Goal: Use online tool/utility: Use online tool/utility

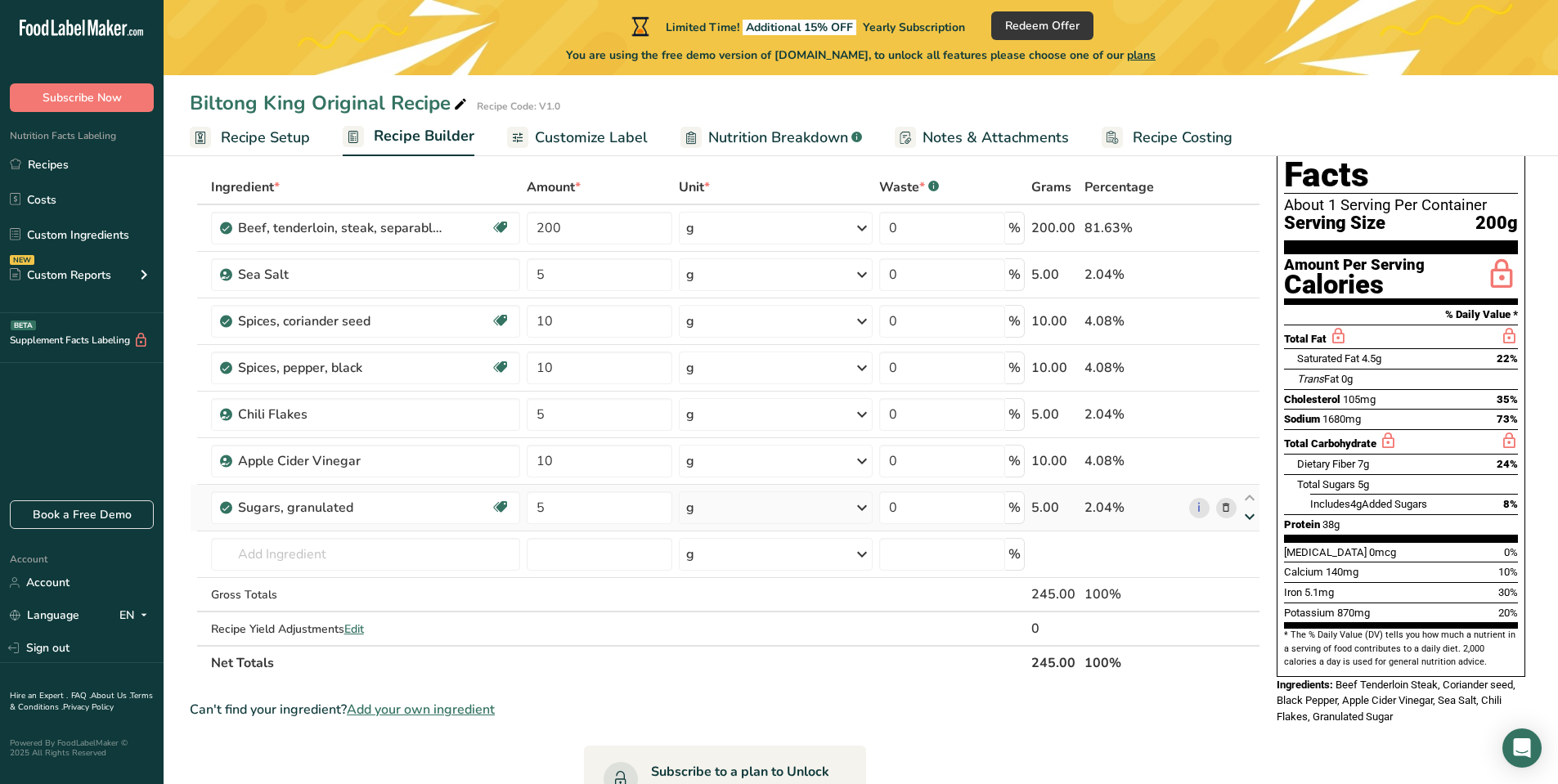
click at [1250, 518] on icon at bounding box center [1249, 516] width 19 height 13
click at [578, 511] on input "5" at bounding box center [599, 507] width 146 height 33
type input "1"
click at [635, 672] on div "Ingredient * Amount * Unit * Waste * .a-a{fill:#347362;}.b-a{fill:#fff;} Grams …" at bounding box center [725, 425] width 1071 height 510
click at [556, 269] on input "5" at bounding box center [599, 274] width 146 height 33
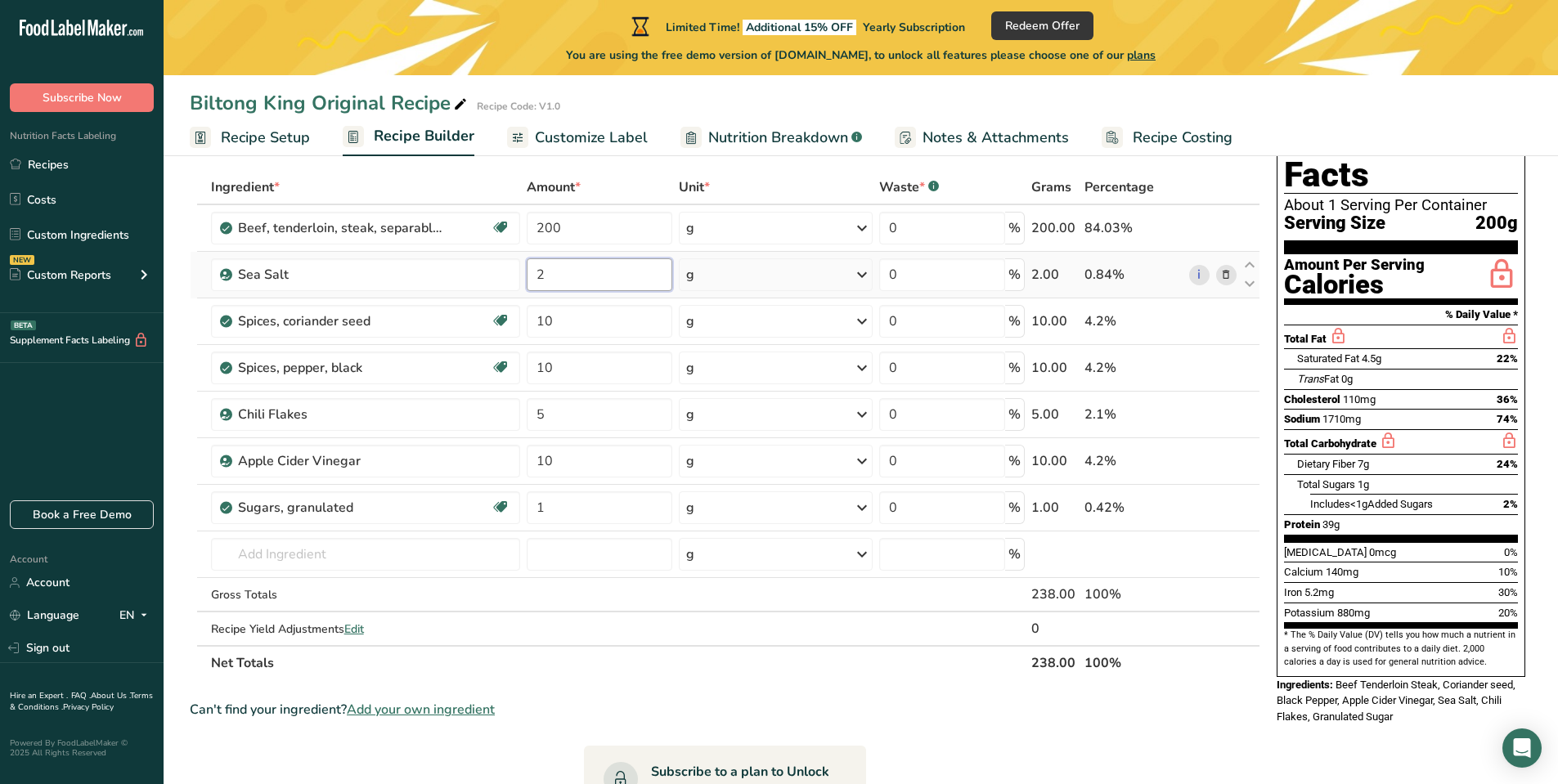
type input "2"
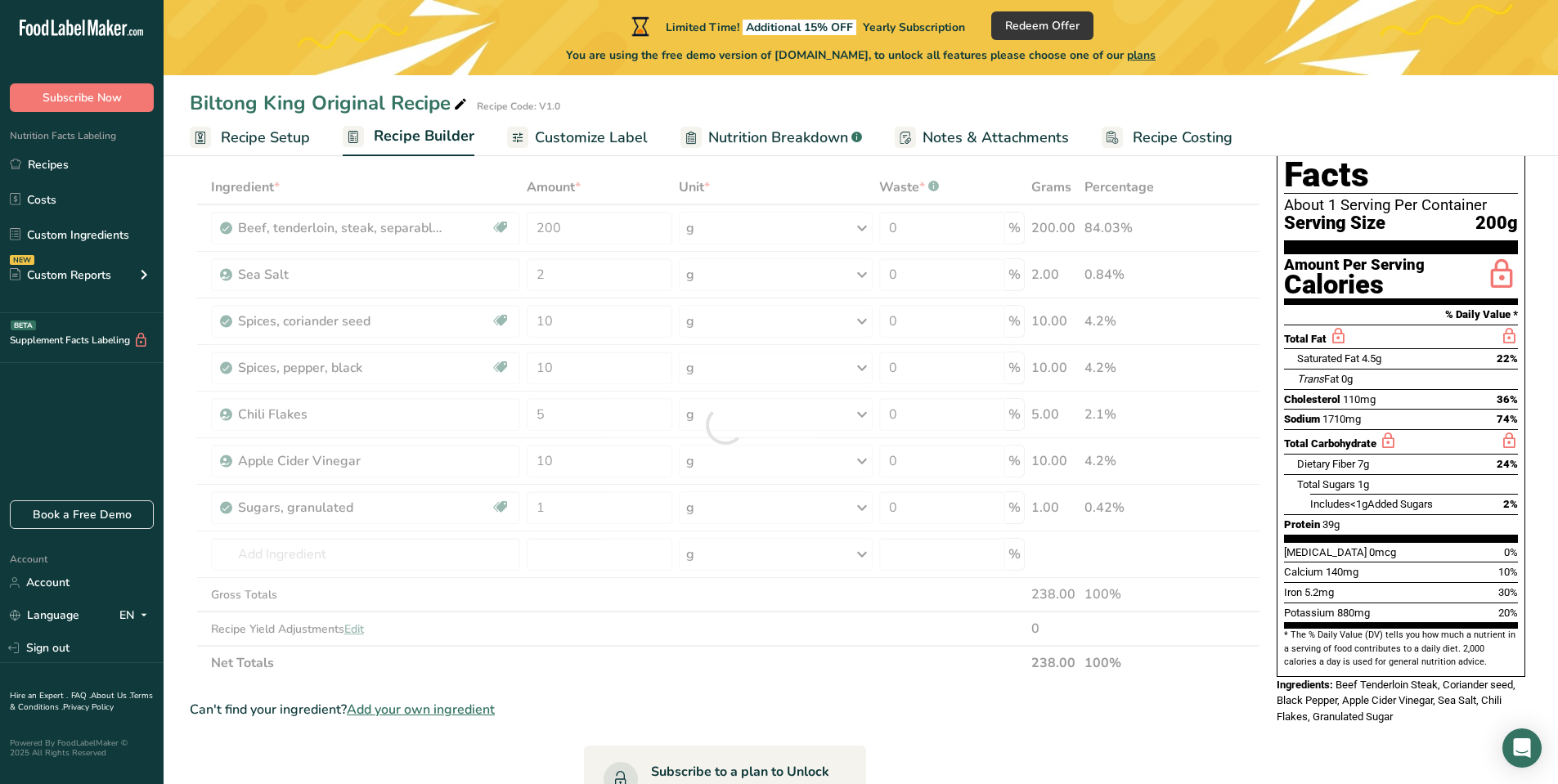
click at [758, 681] on section "Ingredient * Amount * Unit * Waste * .a-a{fill:#347362;}.b-a{fill:#fff;} Grams …" at bounding box center [725, 660] width 1071 height 980
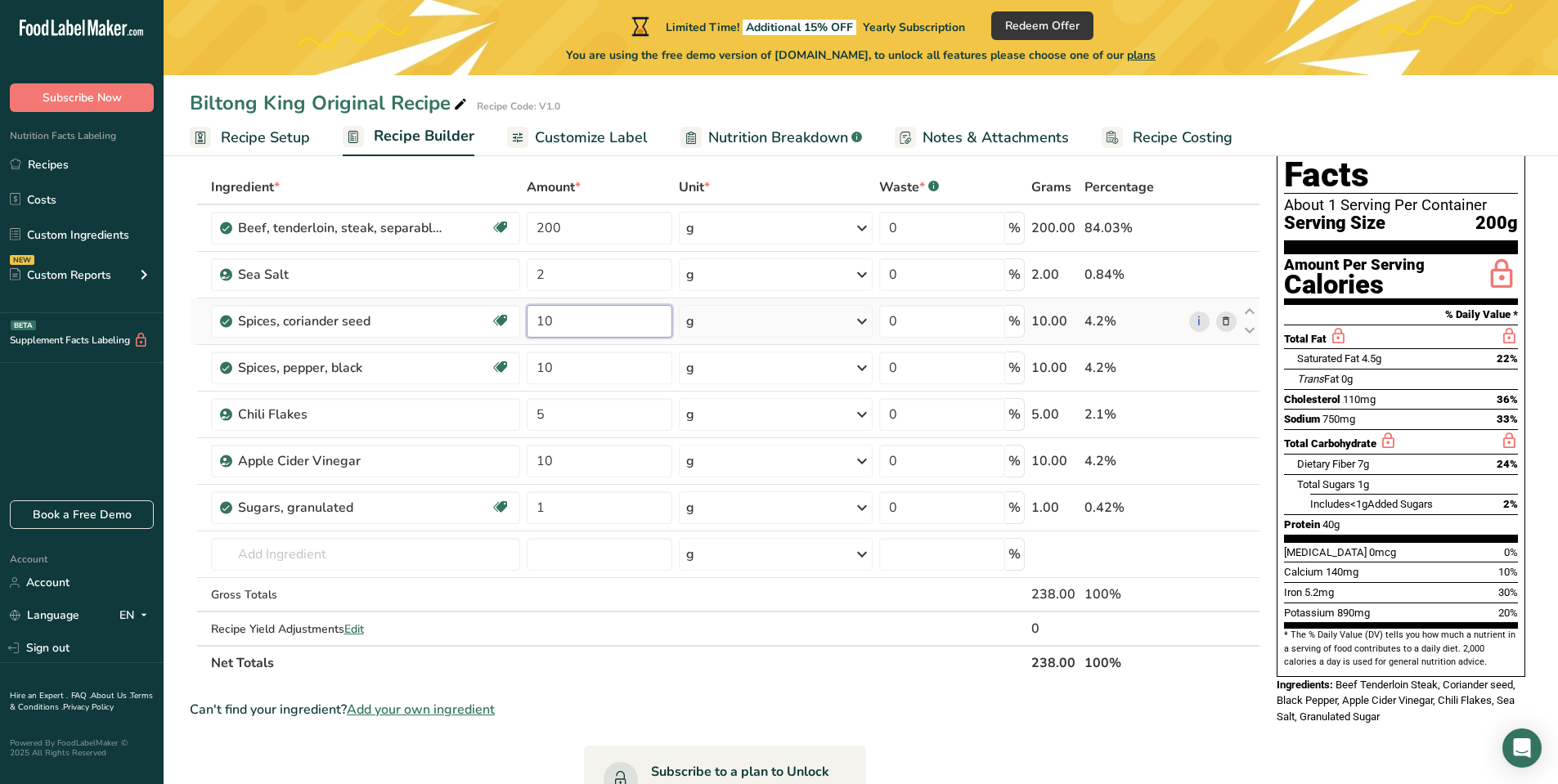
click at [556, 318] on input "10" at bounding box center [599, 321] width 146 height 33
type input "1"
type input "2"
click at [878, 738] on section "Ingredient * Amount * Unit * Waste * .a-a{fill:#347362;}.b-a{fill:#fff;} Grams …" at bounding box center [725, 660] width 1071 height 980
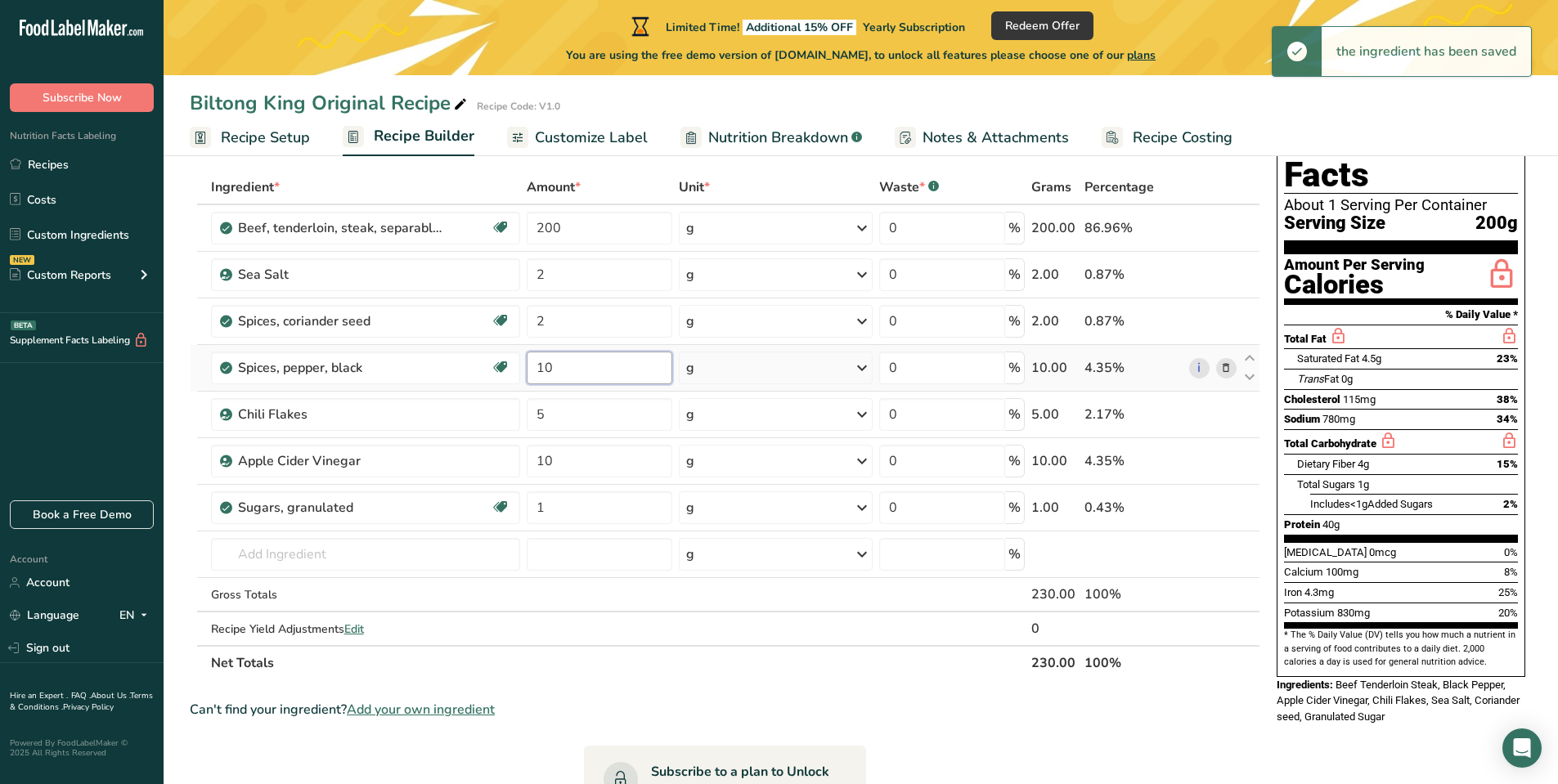
click at [577, 366] on input "10" at bounding box center [599, 368] width 146 height 33
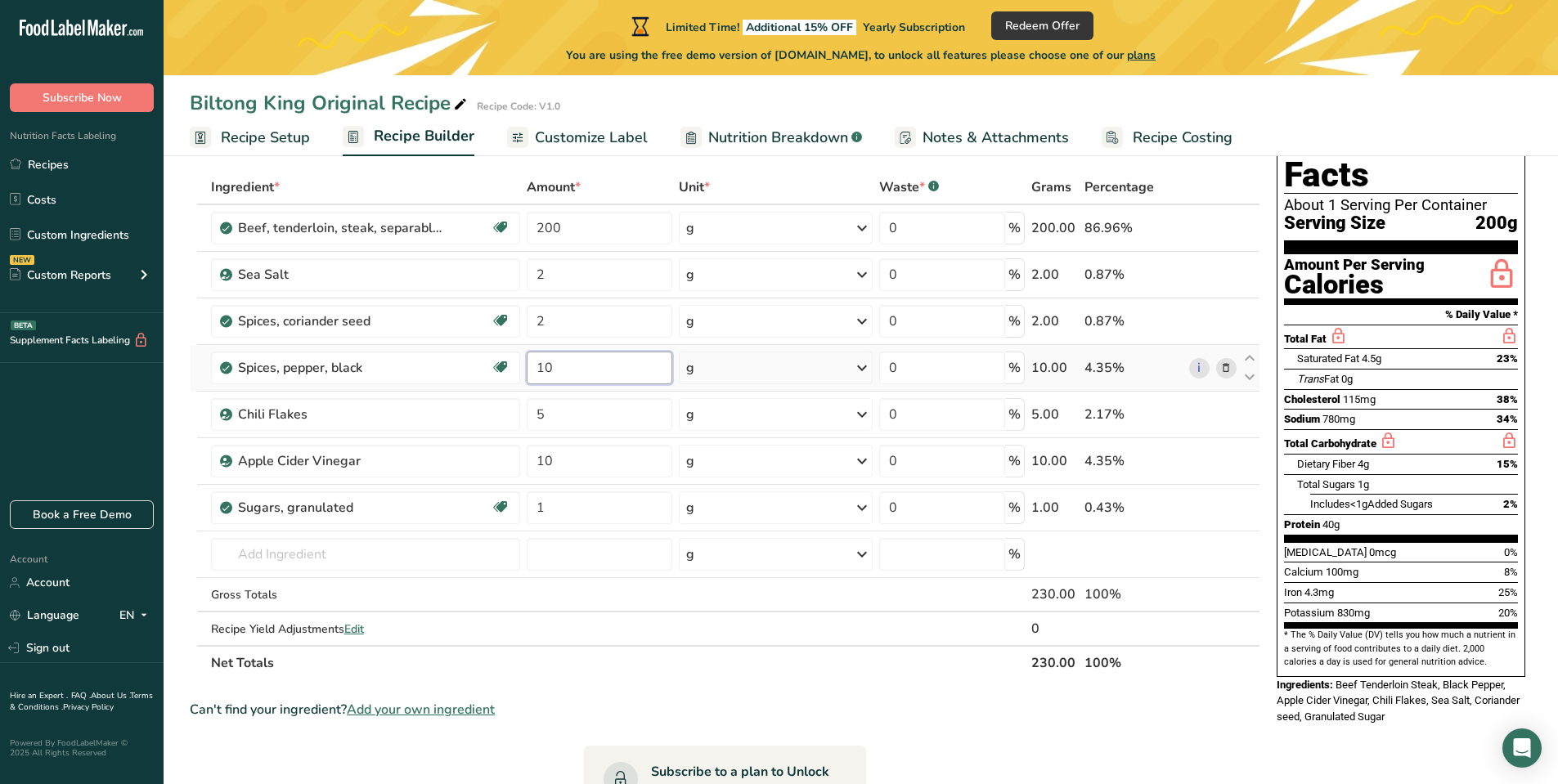
type input "1"
type input "2"
click at [807, 672] on div "Ingredient * Amount * Unit * Waste * .a-a{fill:#347362;}.b-a{fill:#fff;} Grams …" at bounding box center [725, 425] width 1071 height 510
click at [563, 458] on input "10" at bounding box center [599, 461] width 146 height 33
type input "1"
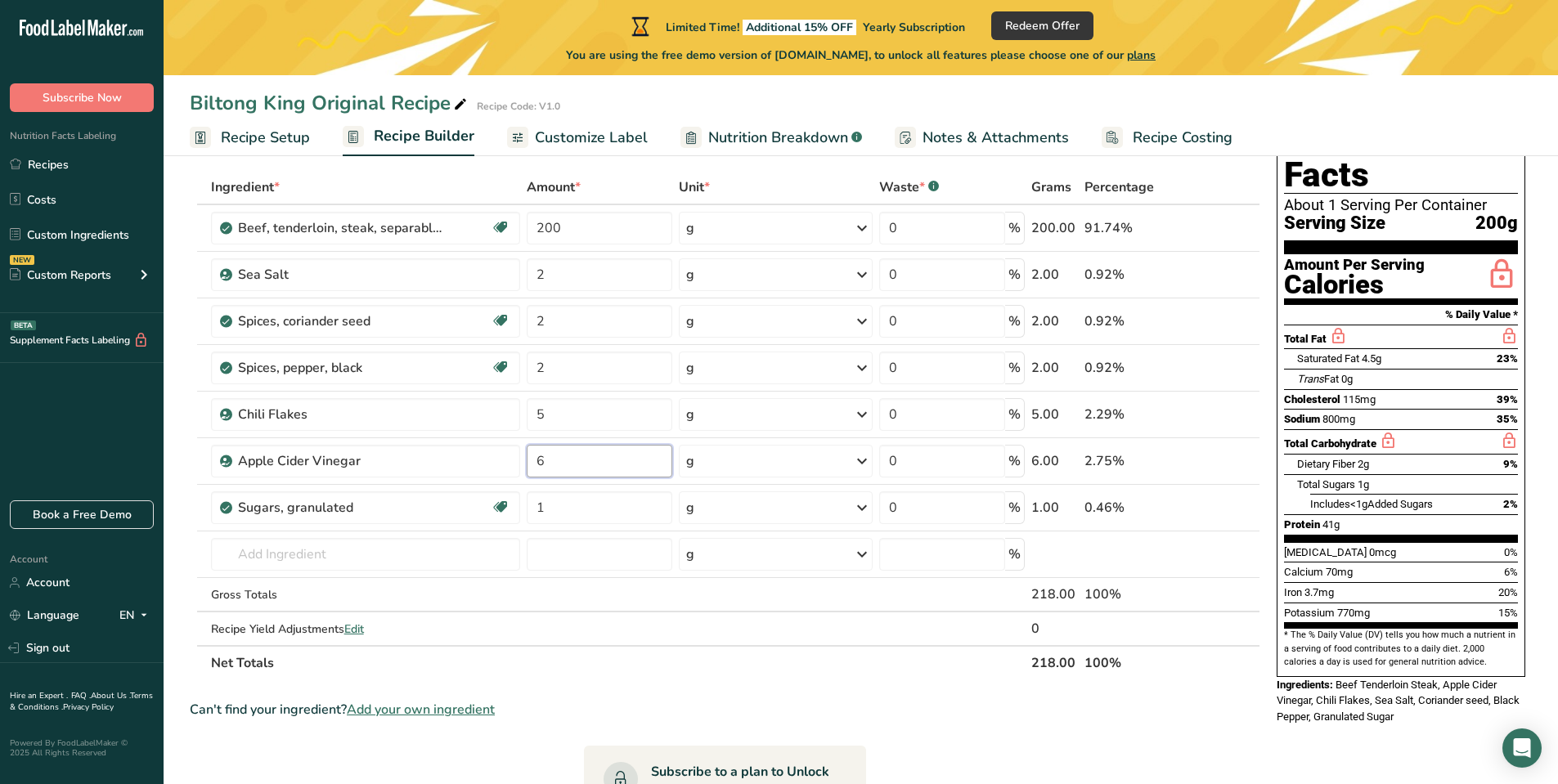
type input "6"
drag, startPoint x: 583, startPoint y: 734, endPoint x: 574, endPoint y: 712, distance: 23.8
click at [581, 729] on section "Ingredient * Amount * Unit * Waste * .a-a{fill:#347362;}.b-a{fill:#fff;} Grams …" at bounding box center [725, 643] width 1071 height 946
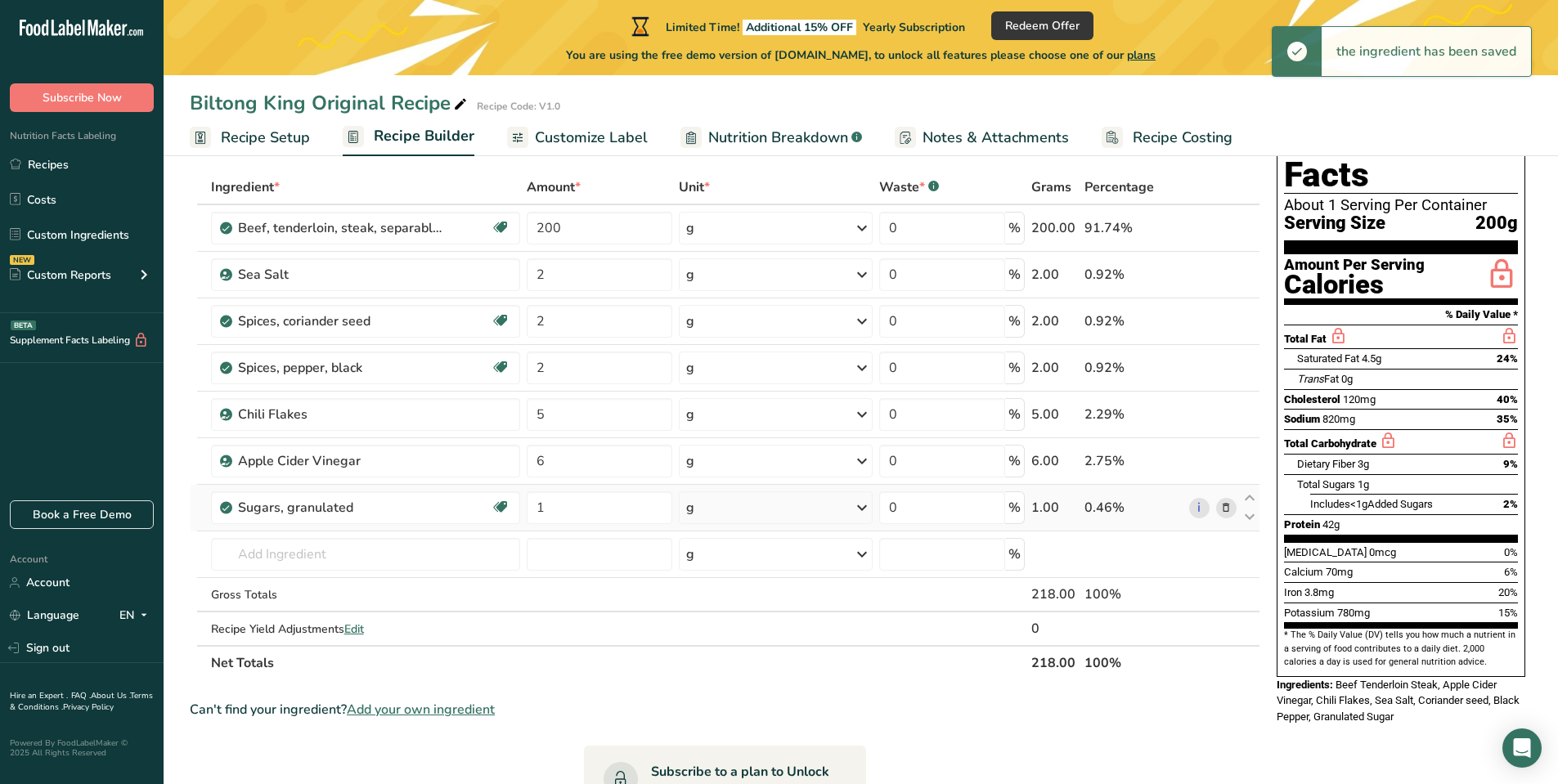
click at [1227, 506] on icon at bounding box center [1226, 508] width 12 height 17
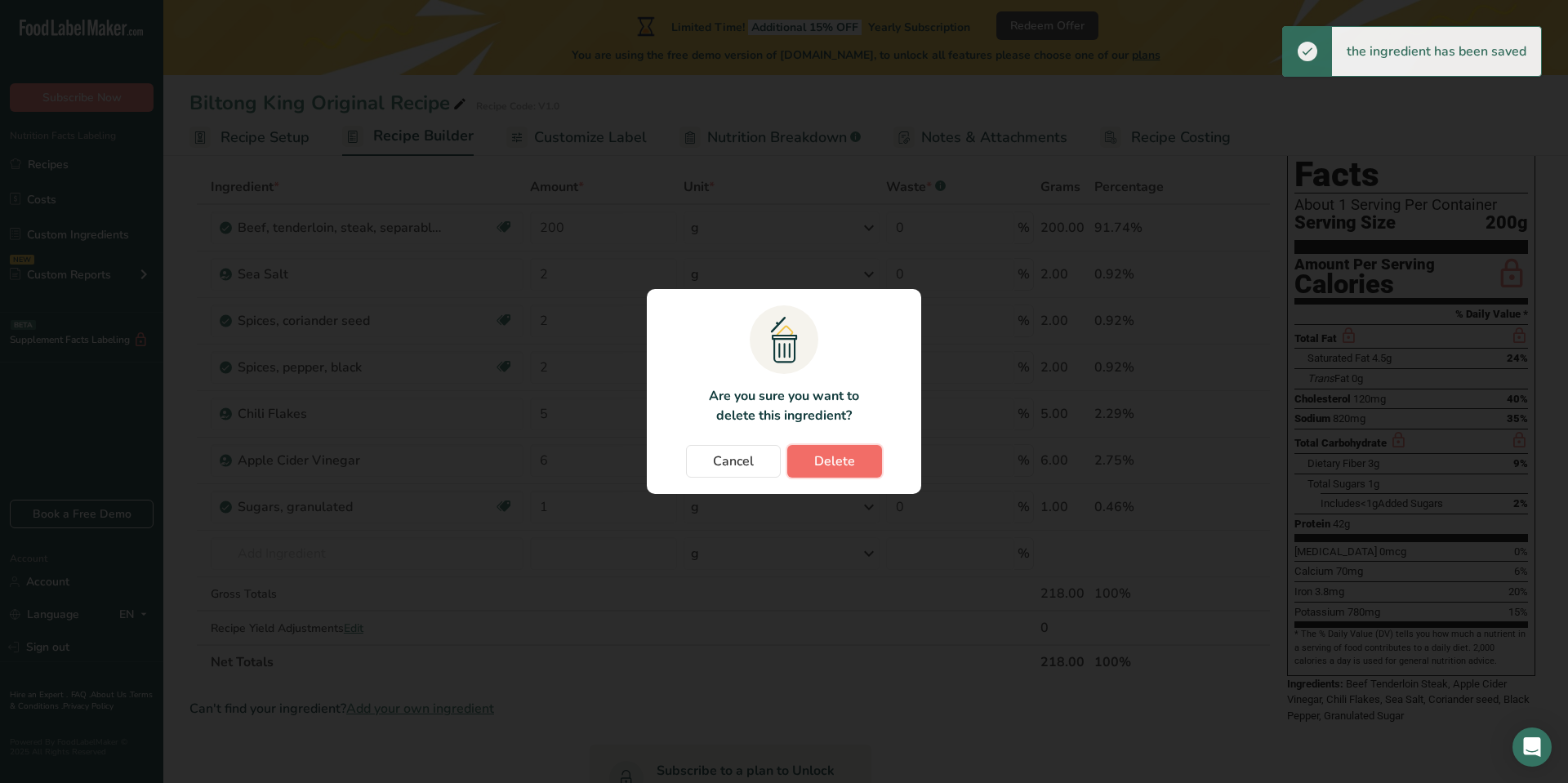
click at [854, 460] on span "Delete" at bounding box center [834, 460] width 41 height 19
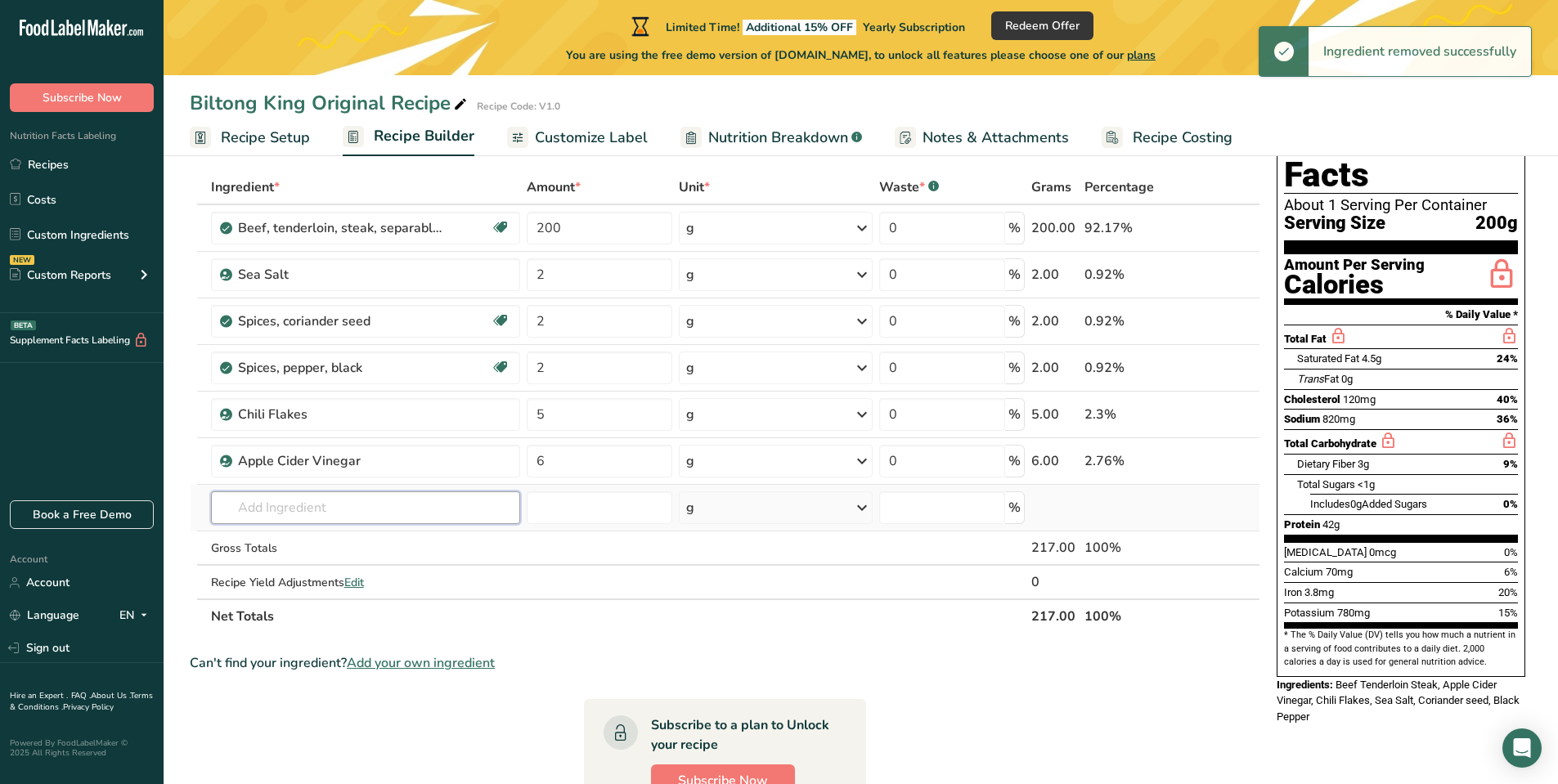
click at [355, 511] on input "text" at bounding box center [366, 507] width 310 height 33
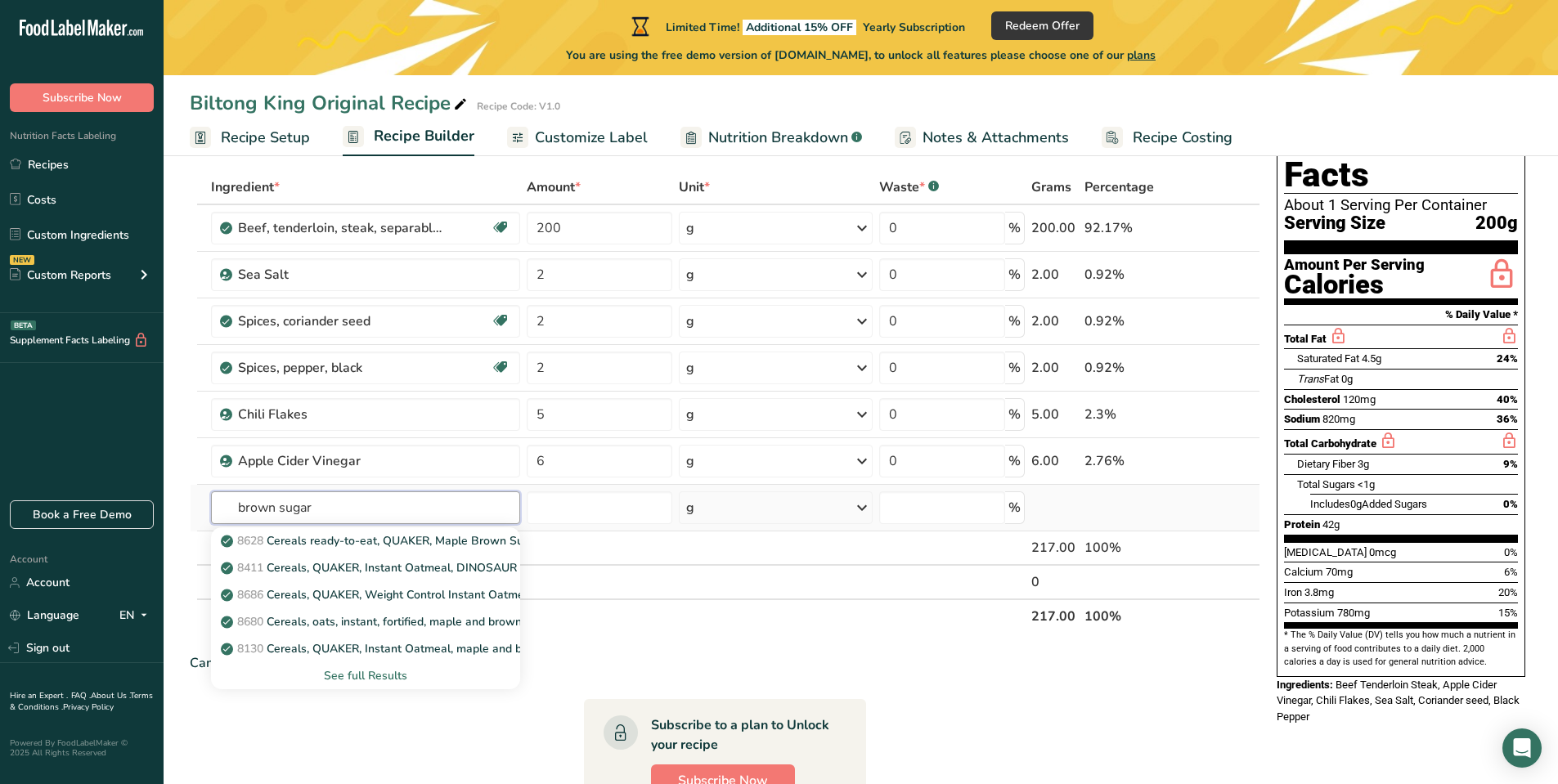
click at [354, 504] on input "brown sugar" at bounding box center [366, 507] width 310 height 33
type input "brown sugar"
click at [349, 681] on div "See full Results" at bounding box center [365, 675] width 284 height 17
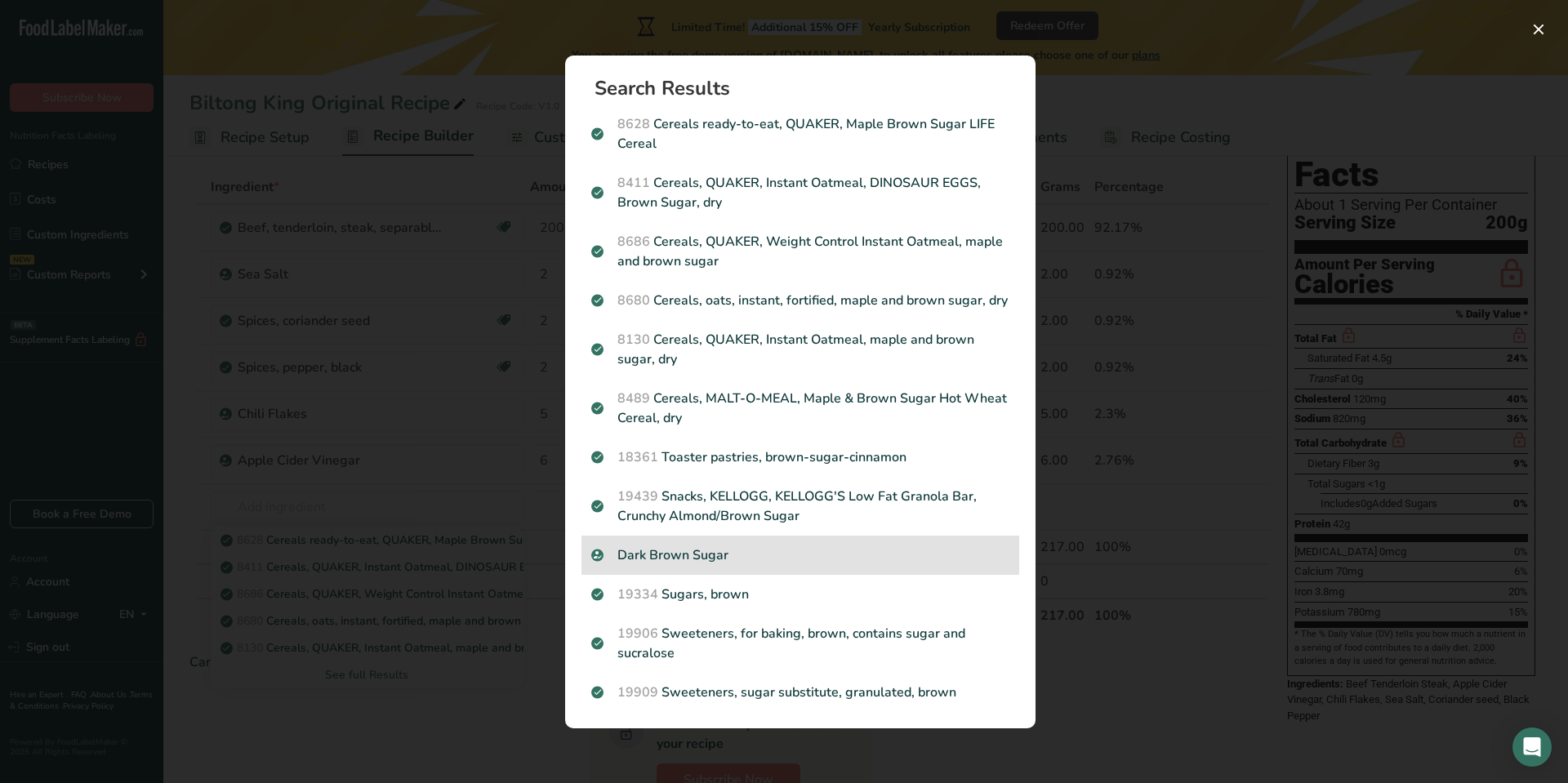
click at [735, 557] on p "Dark Brown Sugar" at bounding box center [801, 554] width 418 height 19
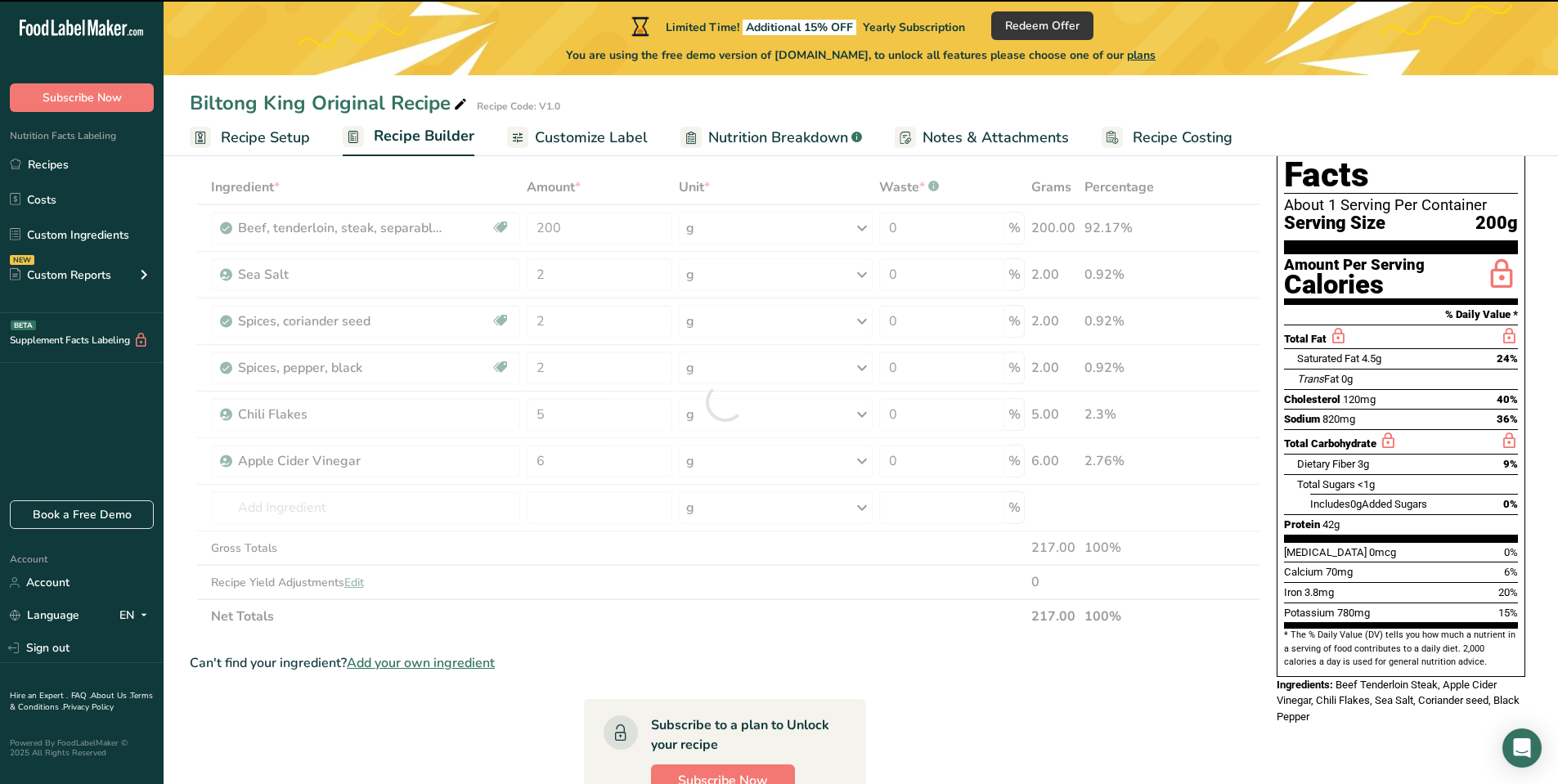
type input "0"
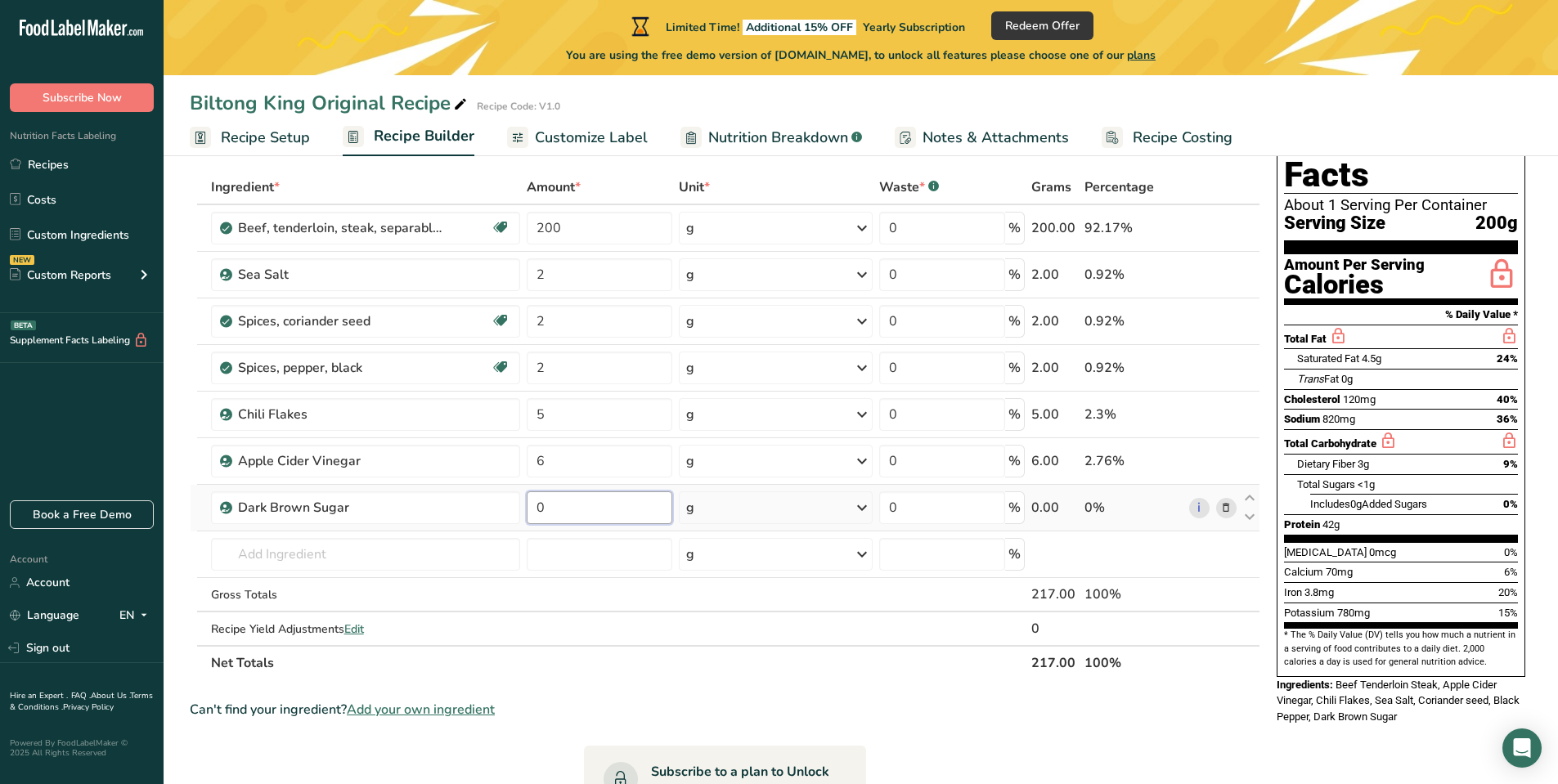
click at [550, 512] on input "0" at bounding box center [599, 507] width 146 height 33
type input "1.5"
click at [843, 708] on div "Can't find your ingredient? Add your own ingredient" at bounding box center [725, 709] width 1071 height 19
click at [1487, 214] on span "200g" at bounding box center [1497, 224] width 43 height 20
click at [1410, 679] on span "Beef Tenderloin Steak, Apple Cider Vinegar, Chili Flakes, Sea Salt, Coriander s…" at bounding box center [1398, 701] width 243 height 44
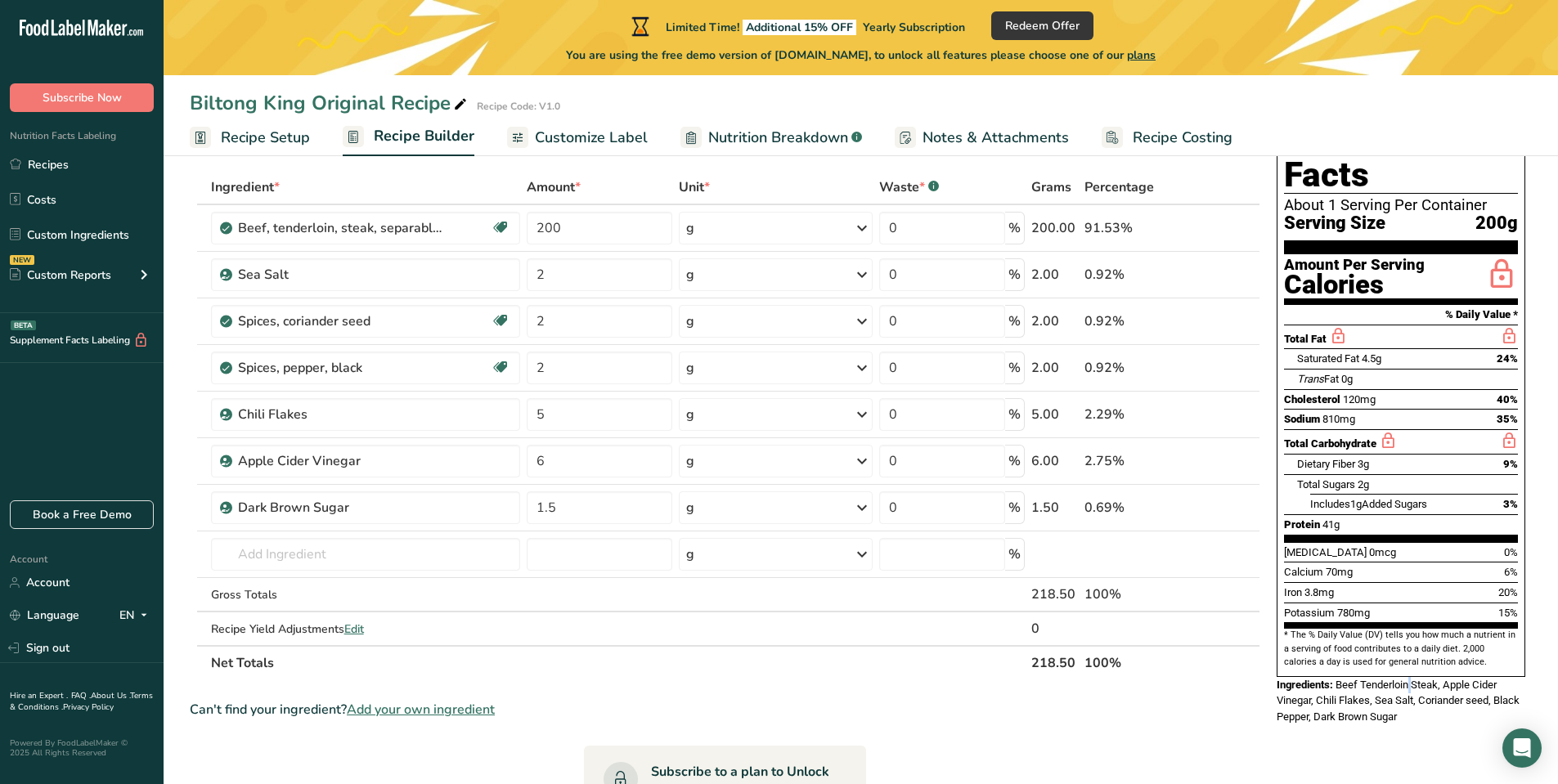
click at [1410, 679] on span "Beef Tenderloin Steak, Apple Cider Vinegar, Chili Flakes, Sea Salt, Coriander s…" at bounding box center [1398, 701] width 243 height 44
click at [1398, 679] on span "Beef Tenderloin Steak, Apple Cider Vinegar, Chili Flakes, Sea Salt, Coriander s…" at bounding box center [1398, 701] width 243 height 44
click at [408, 548] on input "text" at bounding box center [366, 554] width 310 height 33
click at [325, 548] on input "bicarbonate of soda" at bounding box center [366, 554] width 310 height 33
type input "bicarbonate soda"
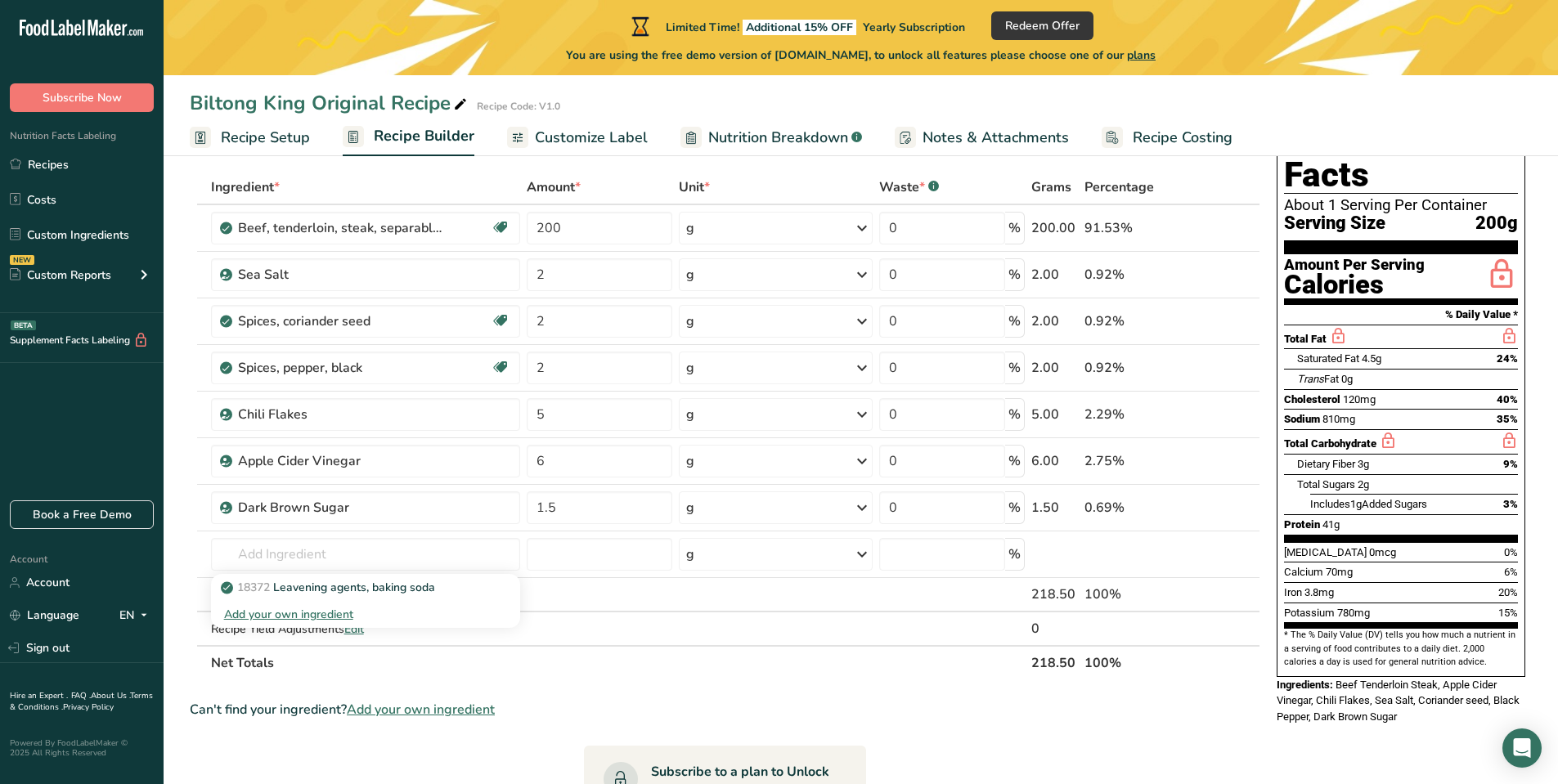
click at [588, 687] on section "Ingredient * Amount * Unit * Waste * .a-a{fill:#347362;}.b-a{fill:#fff;} Grams …" at bounding box center [725, 643] width 1071 height 946
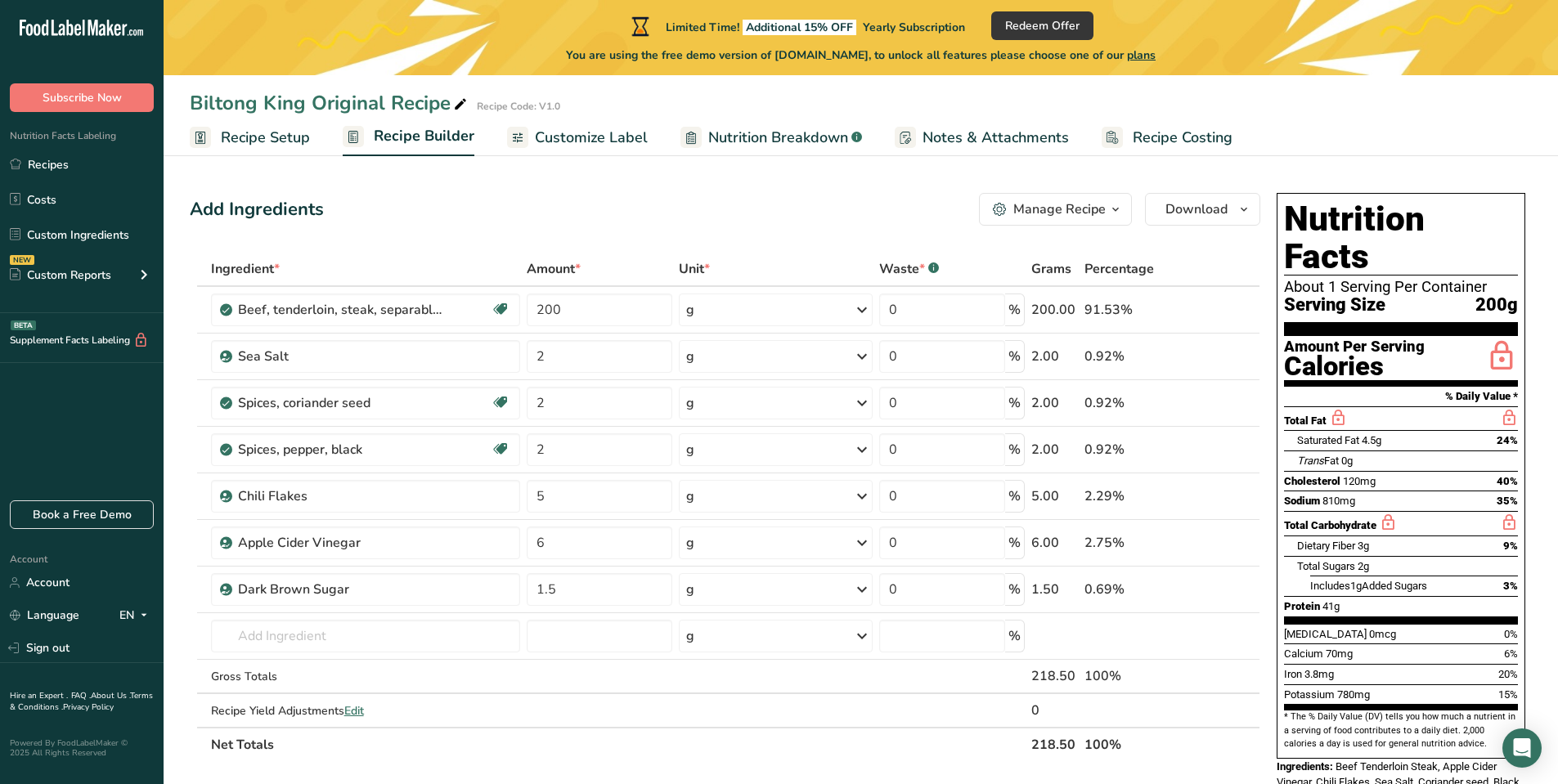
click at [1481, 767] on div "Ingredients: Beef Tenderloin Steak, Apple Cider Vinegar, Chili Flakes, Sea Salt…" at bounding box center [1401, 782] width 248 height 48
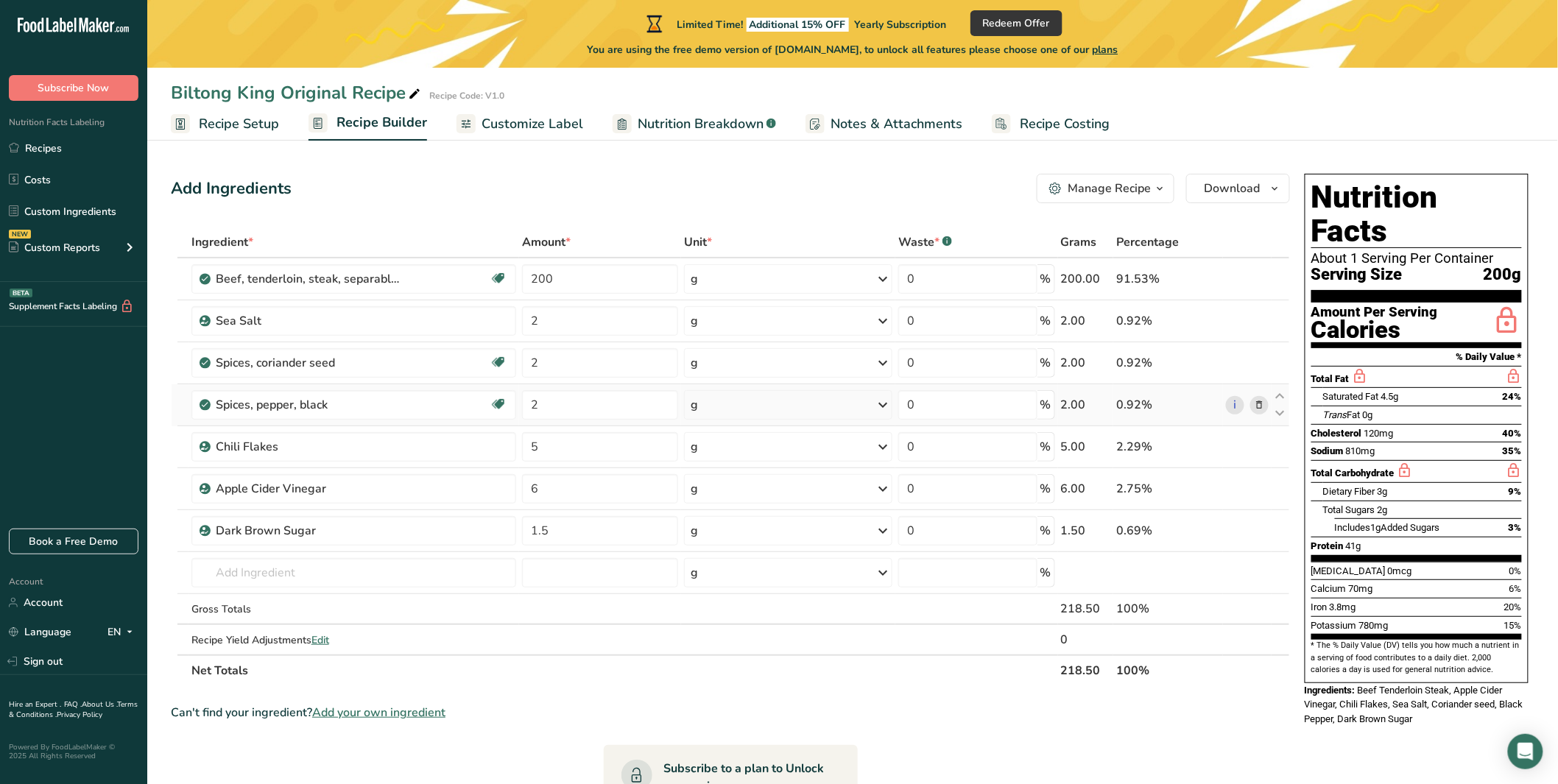
drag, startPoint x: 1359, startPoint y: 9, endPoint x: 1190, endPoint y: 390, distance: 416.8
click at [1190, 390] on td "0.92%" at bounding box center [1168, 404] width 110 height 42
click at [879, 276] on icon at bounding box center [883, 279] width 17 height 27
click at [740, 454] on div "See more" at bounding box center [755, 461] width 124 height 15
click at [732, 633] on div "See more" at bounding box center [755, 633] width 124 height 15
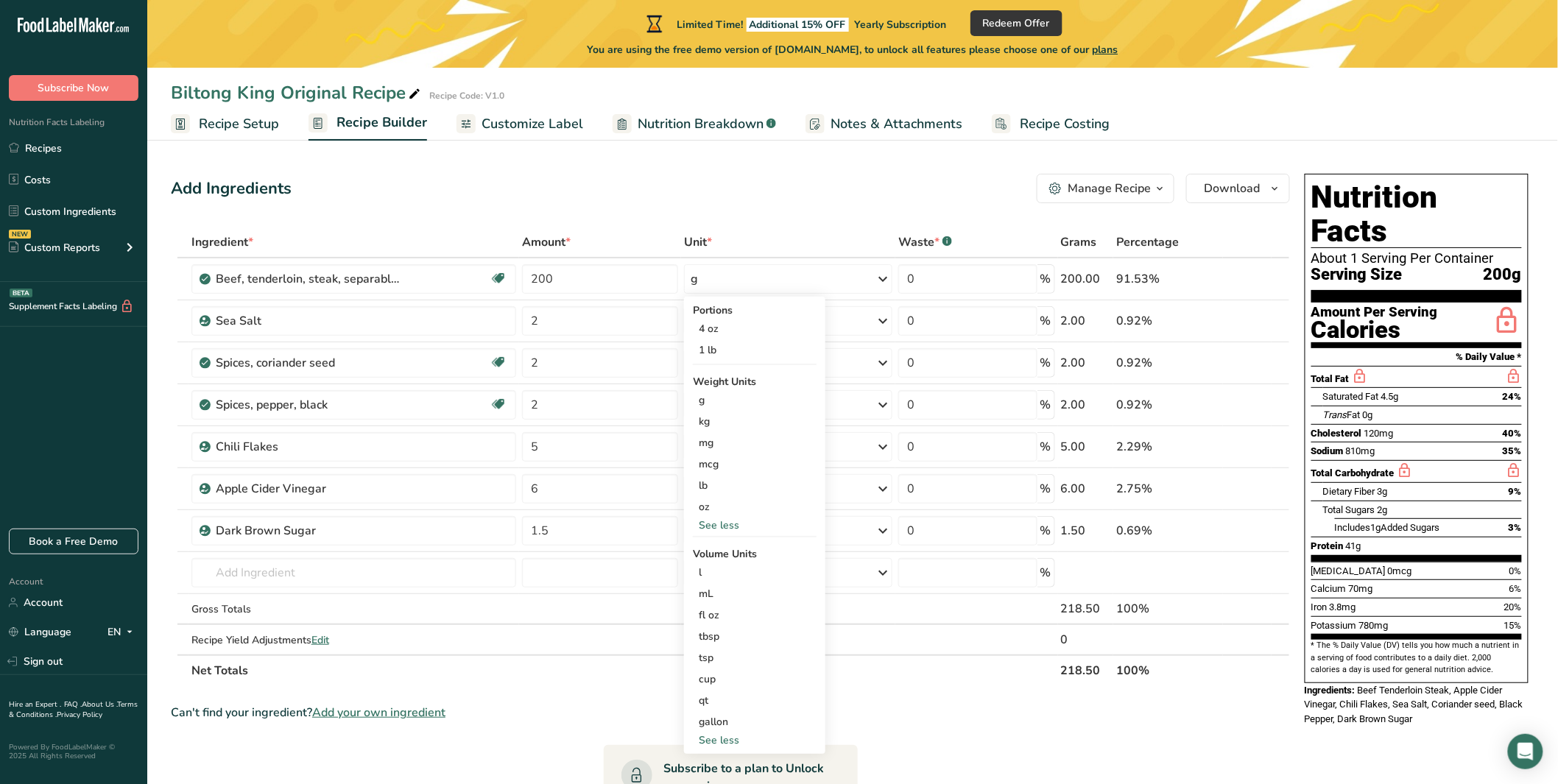
click at [799, 168] on div "Add Ingredients Manage Recipe Delete Recipe Duplicate Recipe Scale Recipe Save …" at bounding box center [734, 635] width 1128 height 934
